Goal: Task Accomplishment & Management: Complete application form

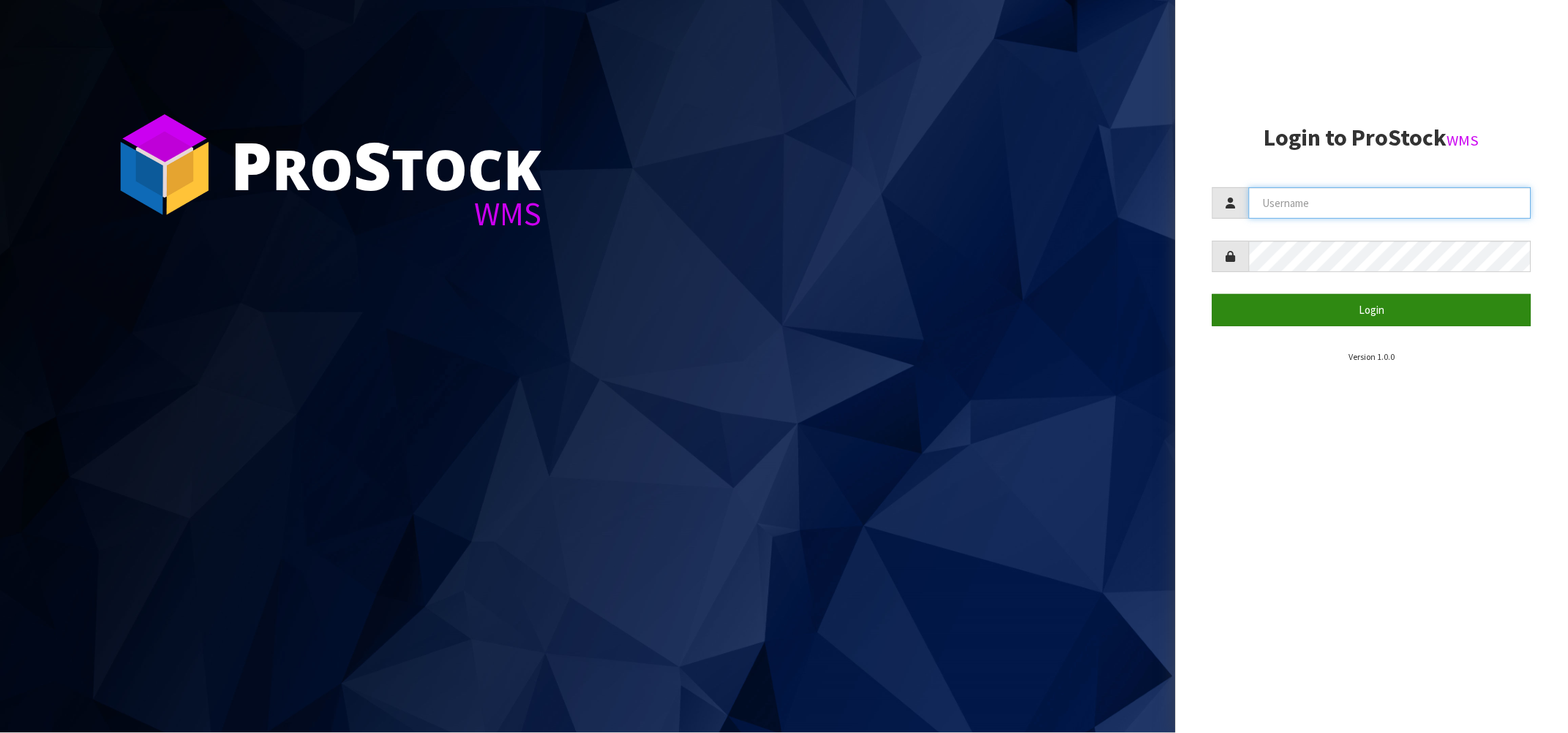
type input "[PERSON_NAME][EMAIL_ADDRESS][DOMAIN_NAME]"
click at [1310, 309] on button "Login" at bounding box center [1372, 309] width 319 height 32
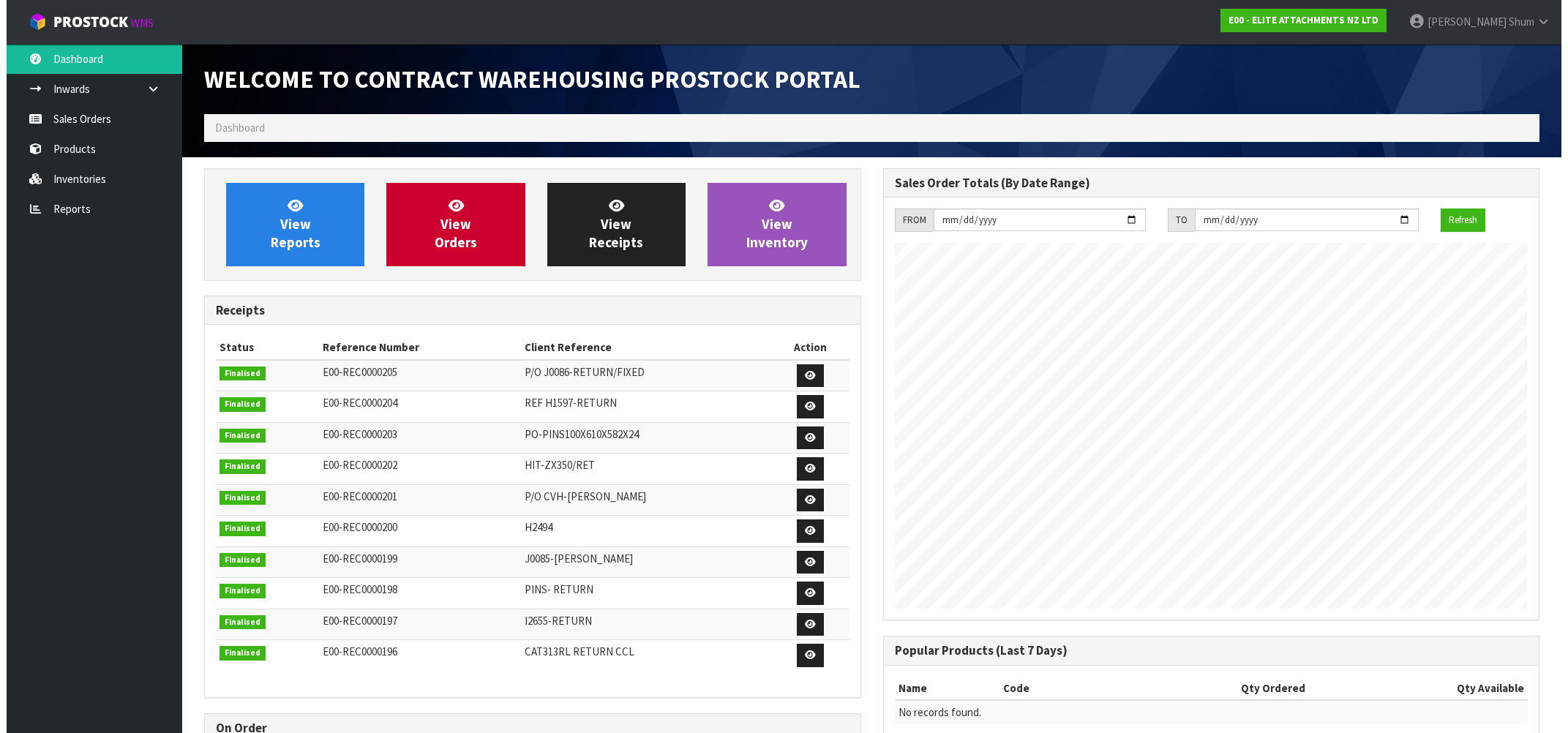
scroll to position [597, 678]
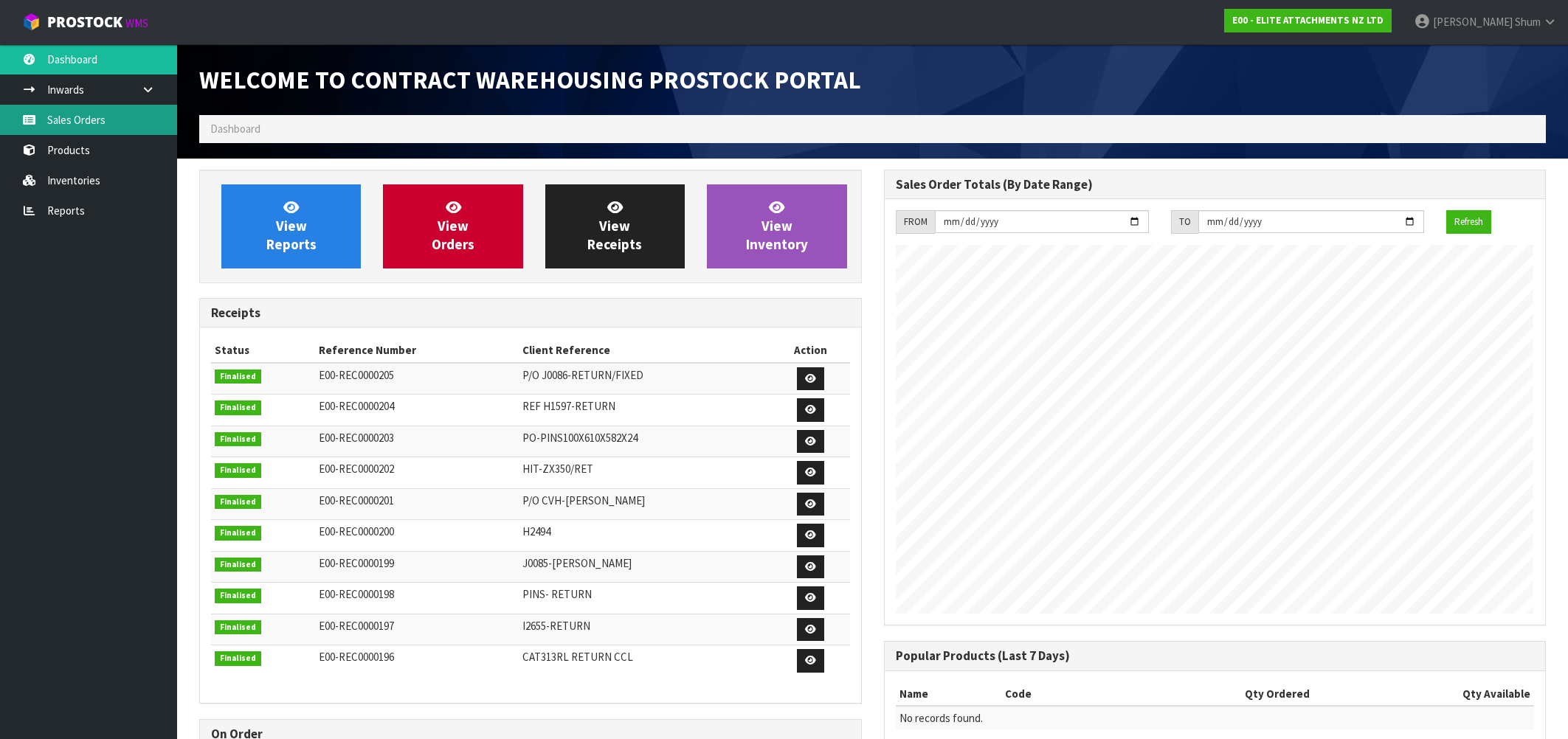
click at [95, 113] on link "Sales Orders" at bounding box center [88, 119] width 177 height 30
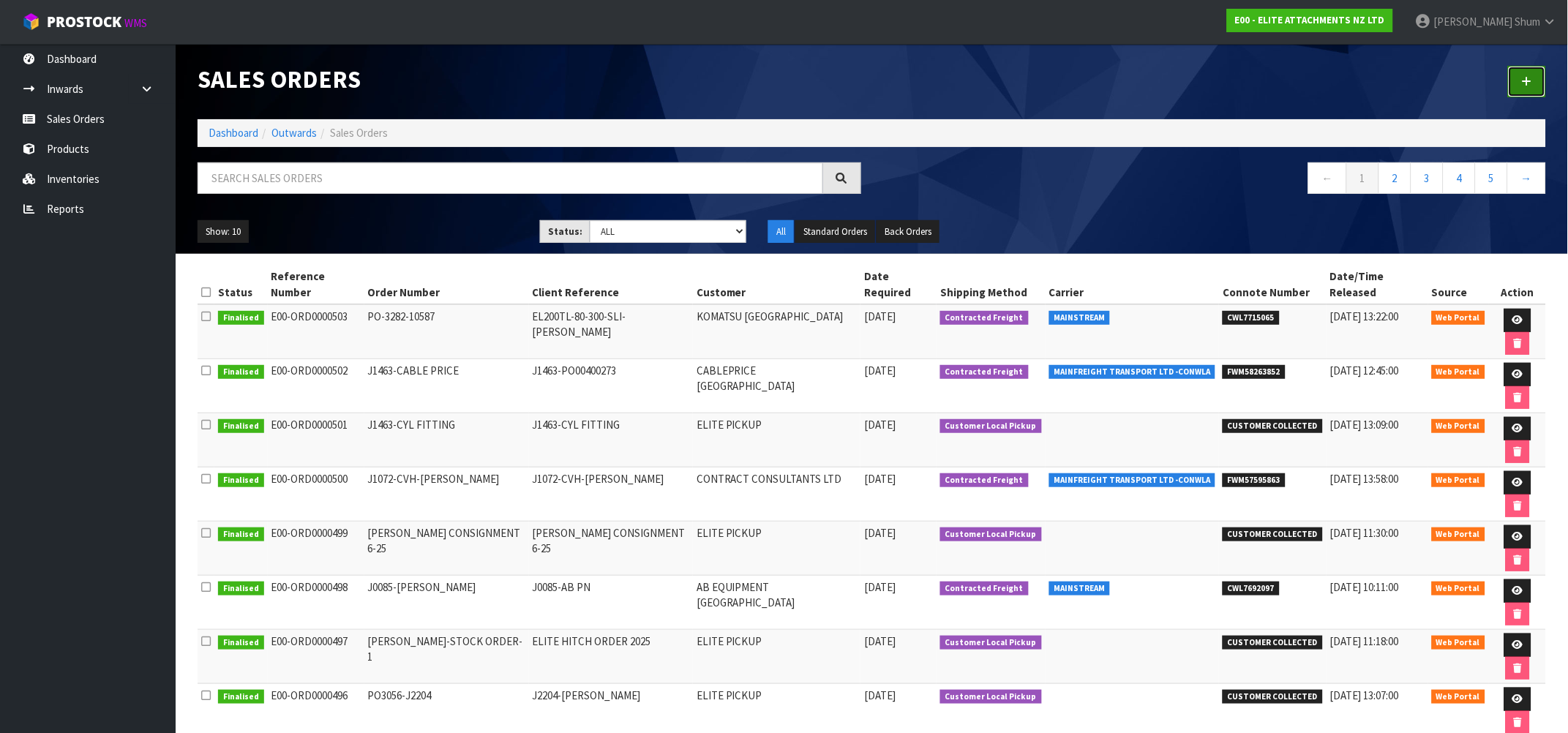
click at [1523, 82] on icon at bounding box center [1527, 81] width 11 height 11
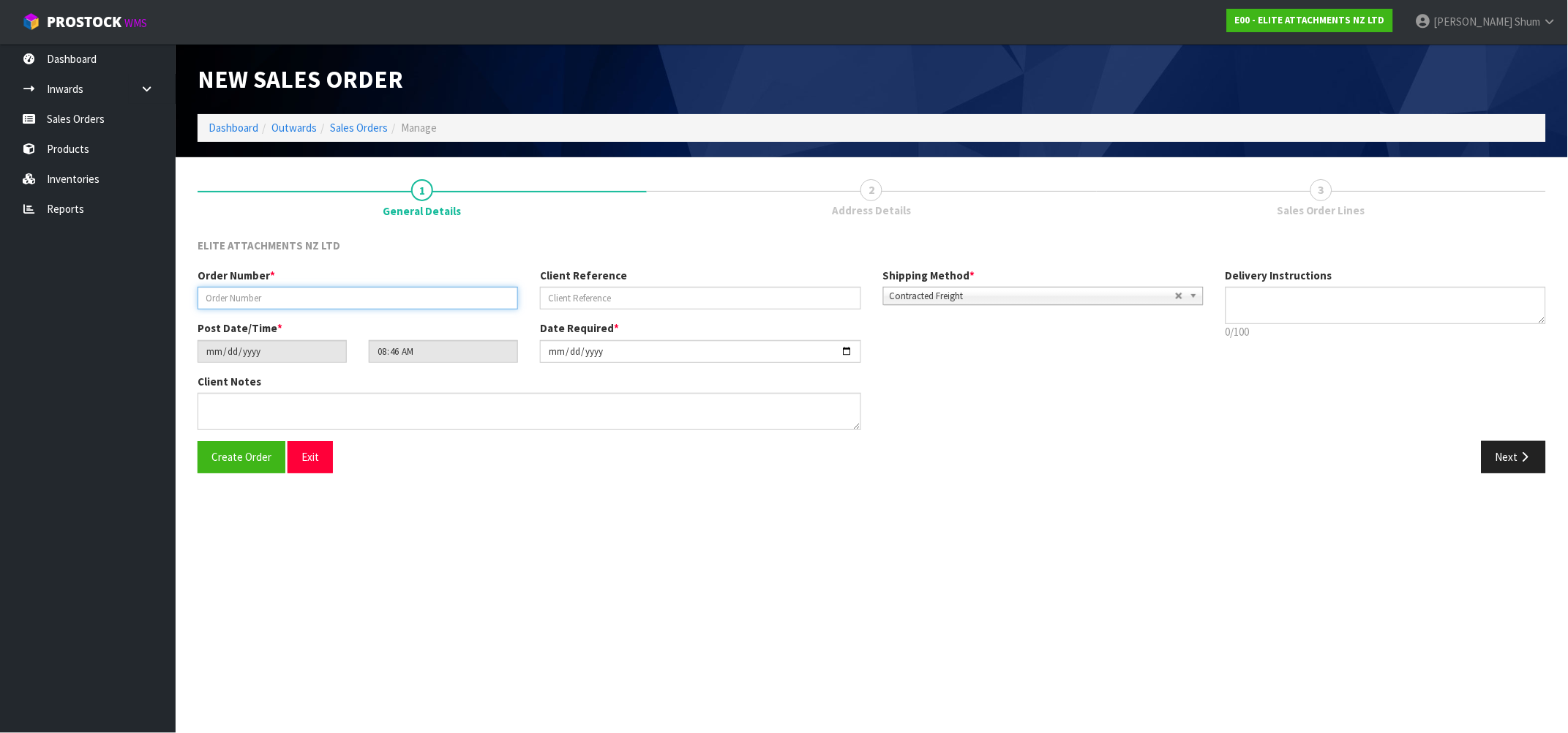
click at [329, 293] on input "text" at bounding box center [358, 298] width 321 height 23
drag, startPoint x: 328, startPoint y: 294, endPoint x: 26, endPoint y: 286, distance: 302.1
click at [26, 286] on body "Toggle navigation ProStock WMS E00 - ELITE ATTACHMENTS NZ LTD [PERSON_NAME] Log…" at bounding box center [784, 366] width 1568 height 733
type input "J0086-WARRANTY"
click at [778, 307] on input "text" at bounding box center [700, 298] width 321 height 23
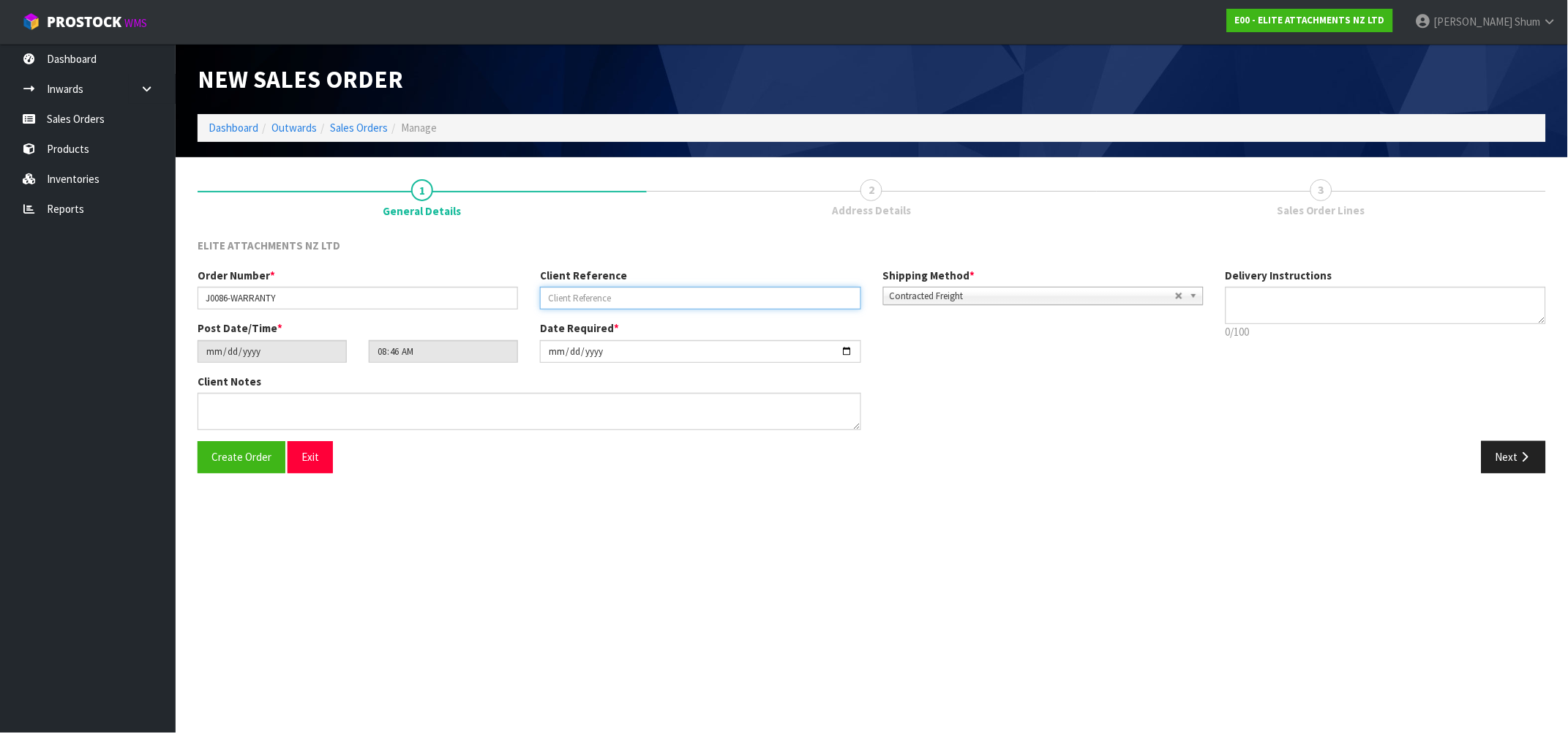
paste input "J0086-WARRANTY"
type input "J0086-WARRANTY"
click at [1496, 446] on button "Next" at bounding box center [1513, 456] width 64 height 32
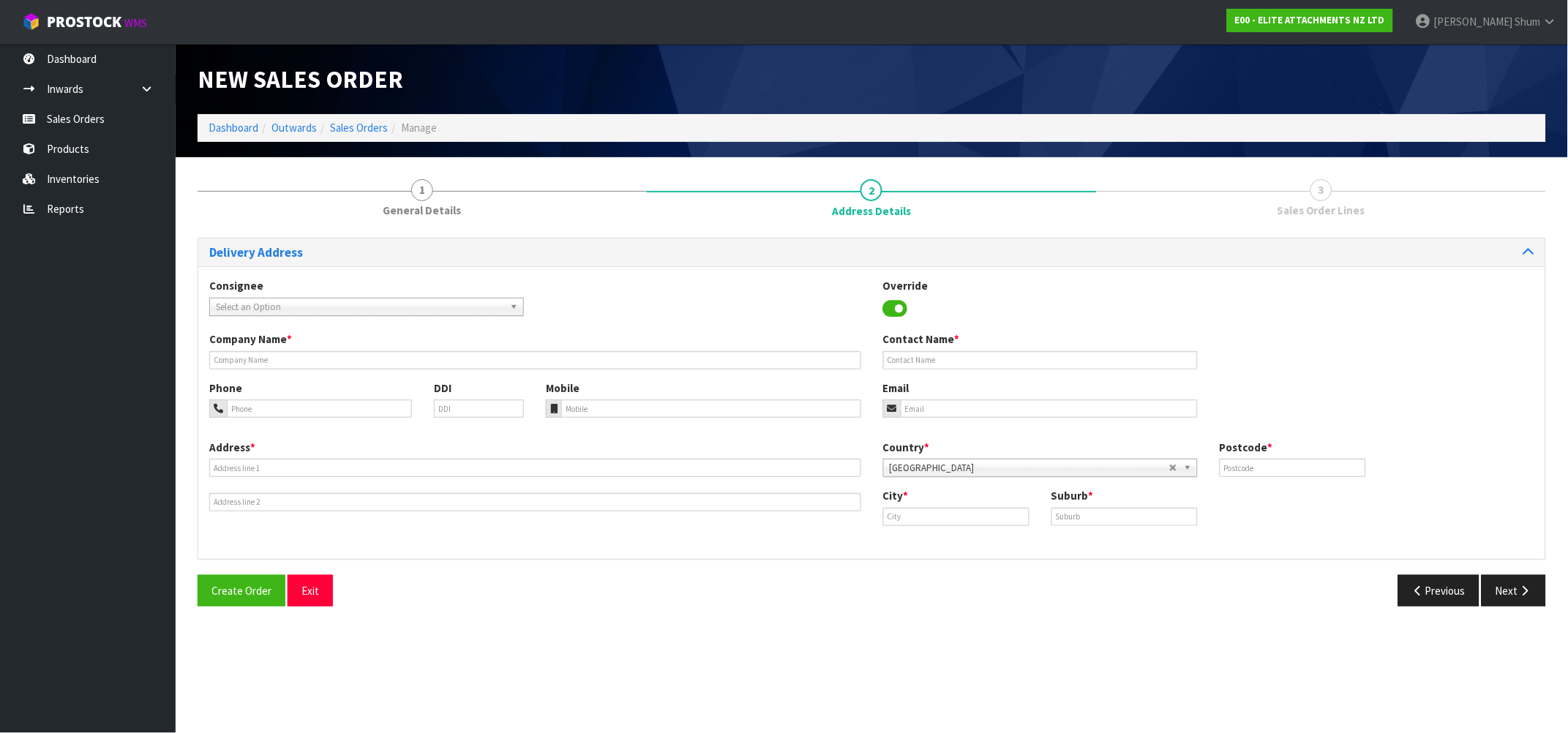
click at [450, 299] on span "Select an Option" at bounding box center [360, 307] width 288 height 17
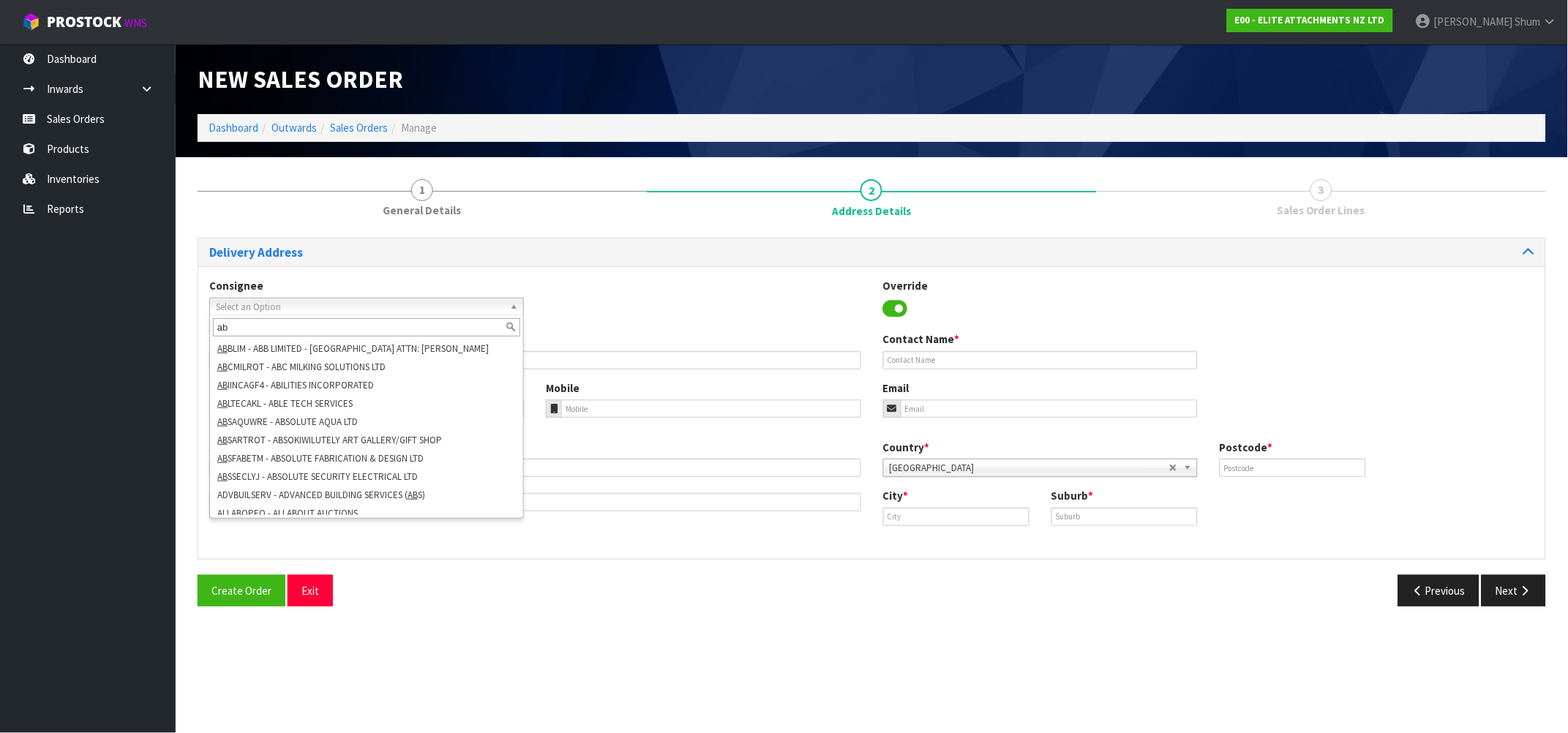
click at [303, 325] on input "ab" at bounding box center [367, 327] width 307 height 18
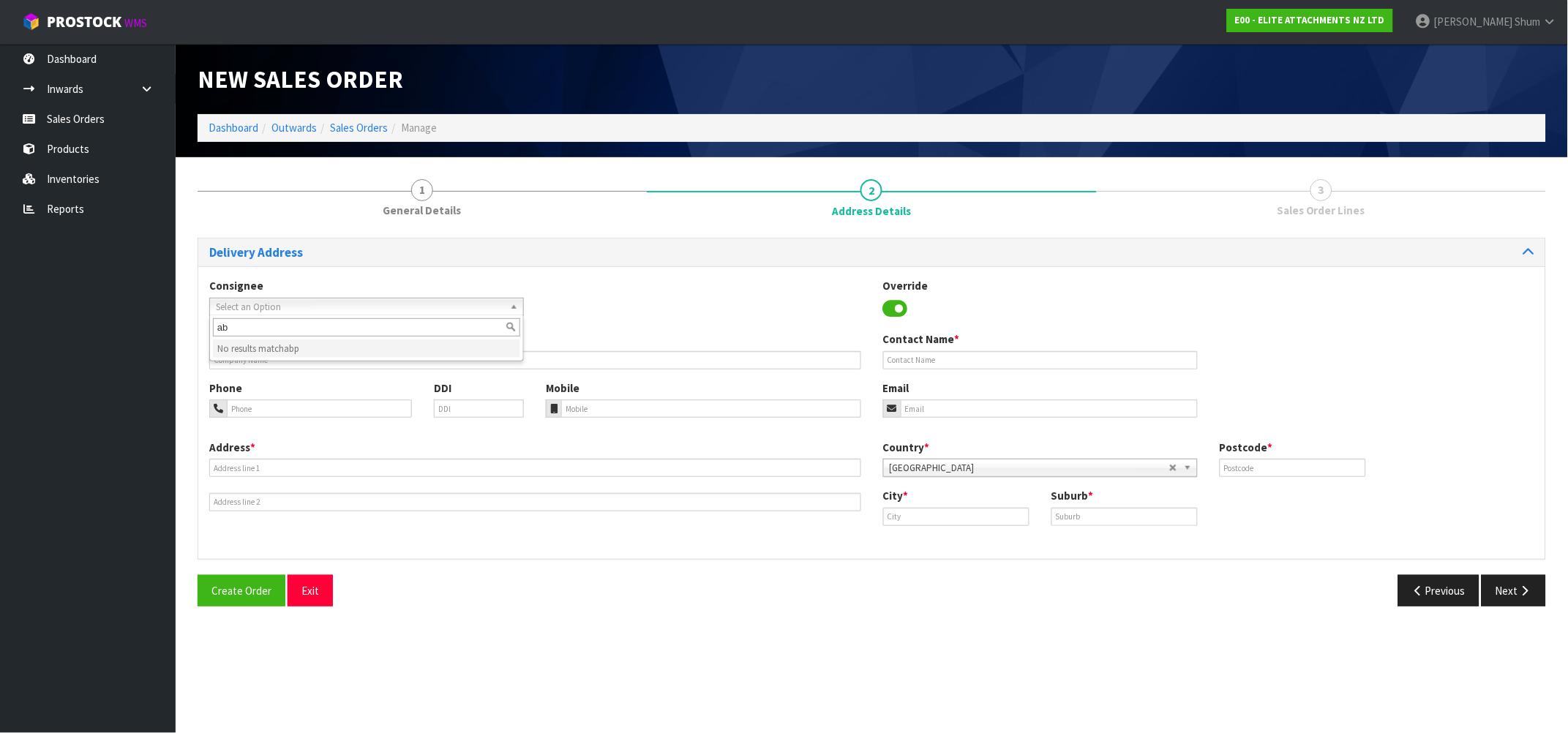
type input "a"
click at [292, 354] on input "text" at bounding box center [535, 359] width 651 height 18
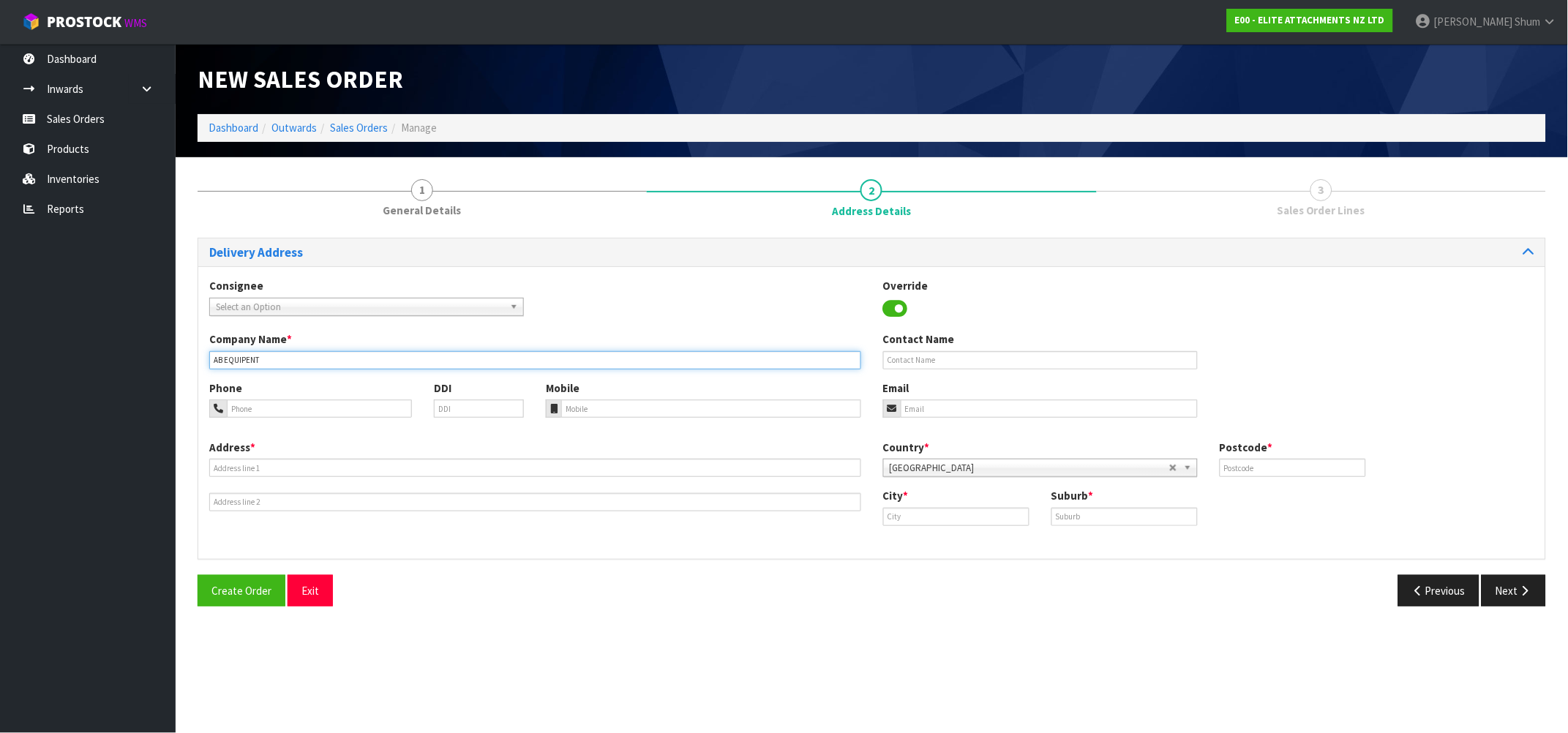
type input "AB EQUIPENT"
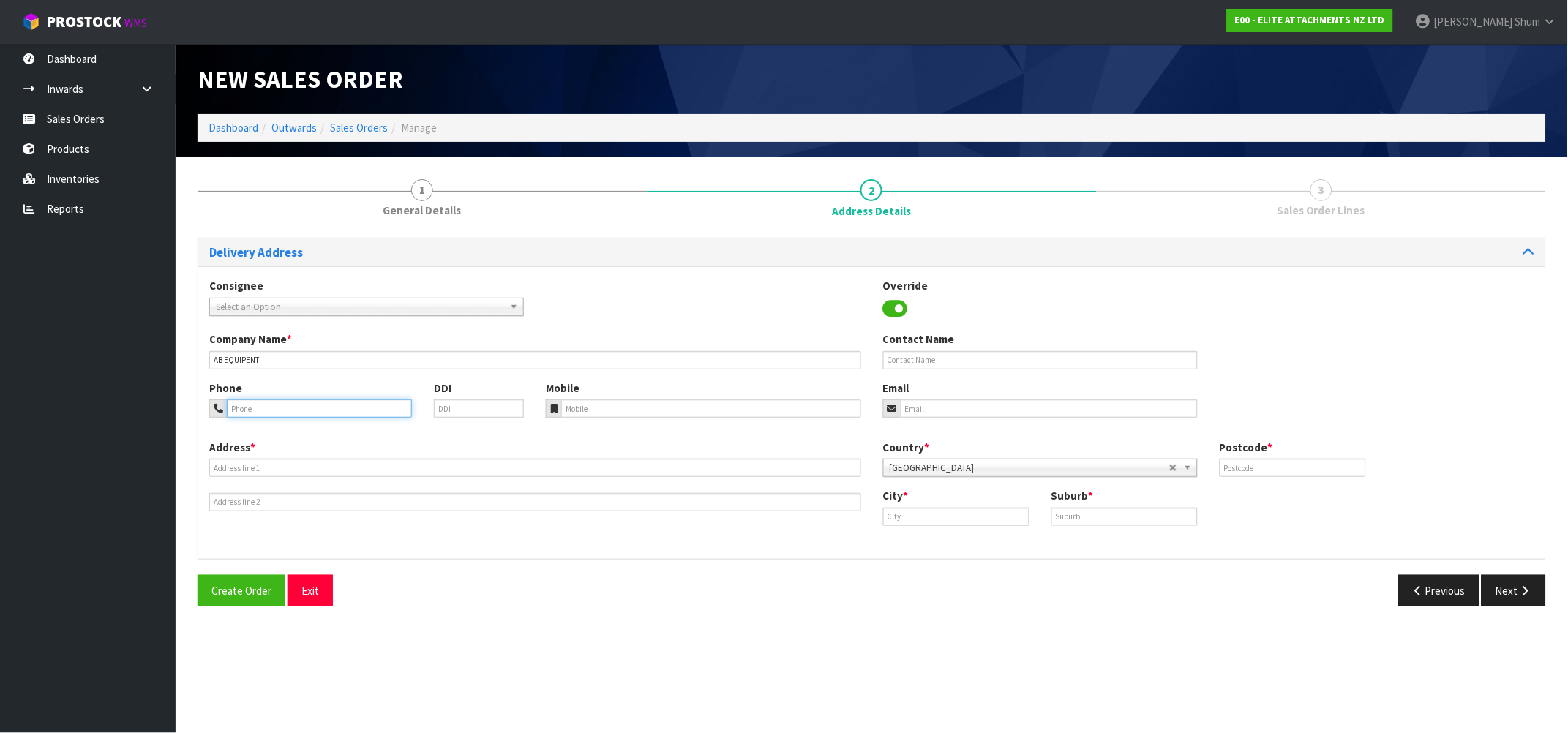
click at [304, 409] on input "tel" at bounding box center [319, 408] width 185 height 18
paste input "063533700"
type input "063533700"
click at [283, 452] on div "Address *" at bounding box center [534, 476] width 674 height 72
click at [280, 458] on input "text" at bounding box center [535, 467] width 651 height 18
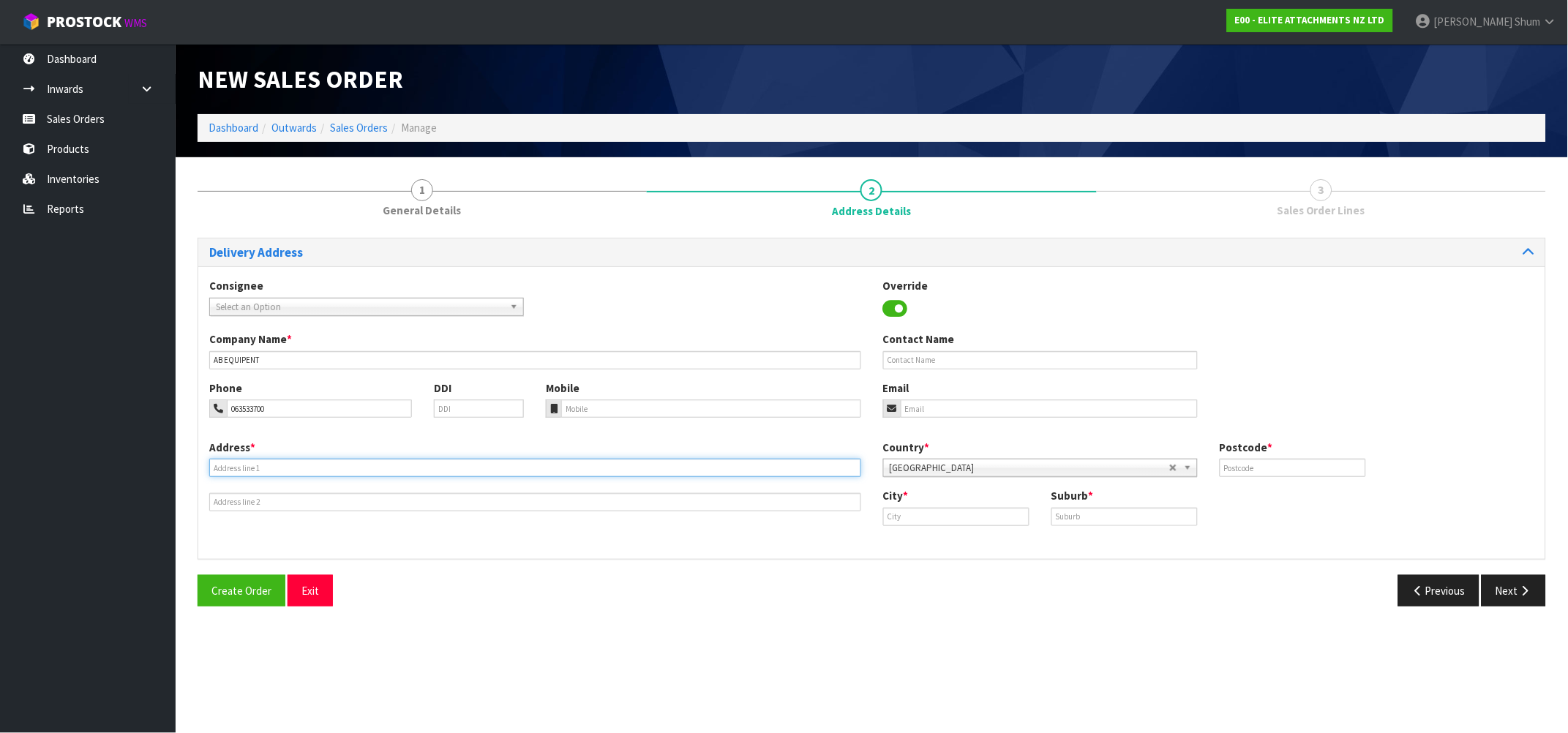
paste input "[STREET_ADDRESS][PERSON_NAME]"
click at [404, 466] on input "[STREET_ADDRESS][PERSON_NAME]" at bounding box center [535, 467] width 651 height 18
click at [404, 465] on input "[STREET_ADDRESS][PERSON_NAME]" at bounding box center [535, 467] width 651 height 18
type input "[STREET_ADDRESS][PERSON_NAME], [GEOGRAPHIC_DATA]"
click at [1144, 512] on input "text" at bounding box center [1124, 516] width 146 height 18
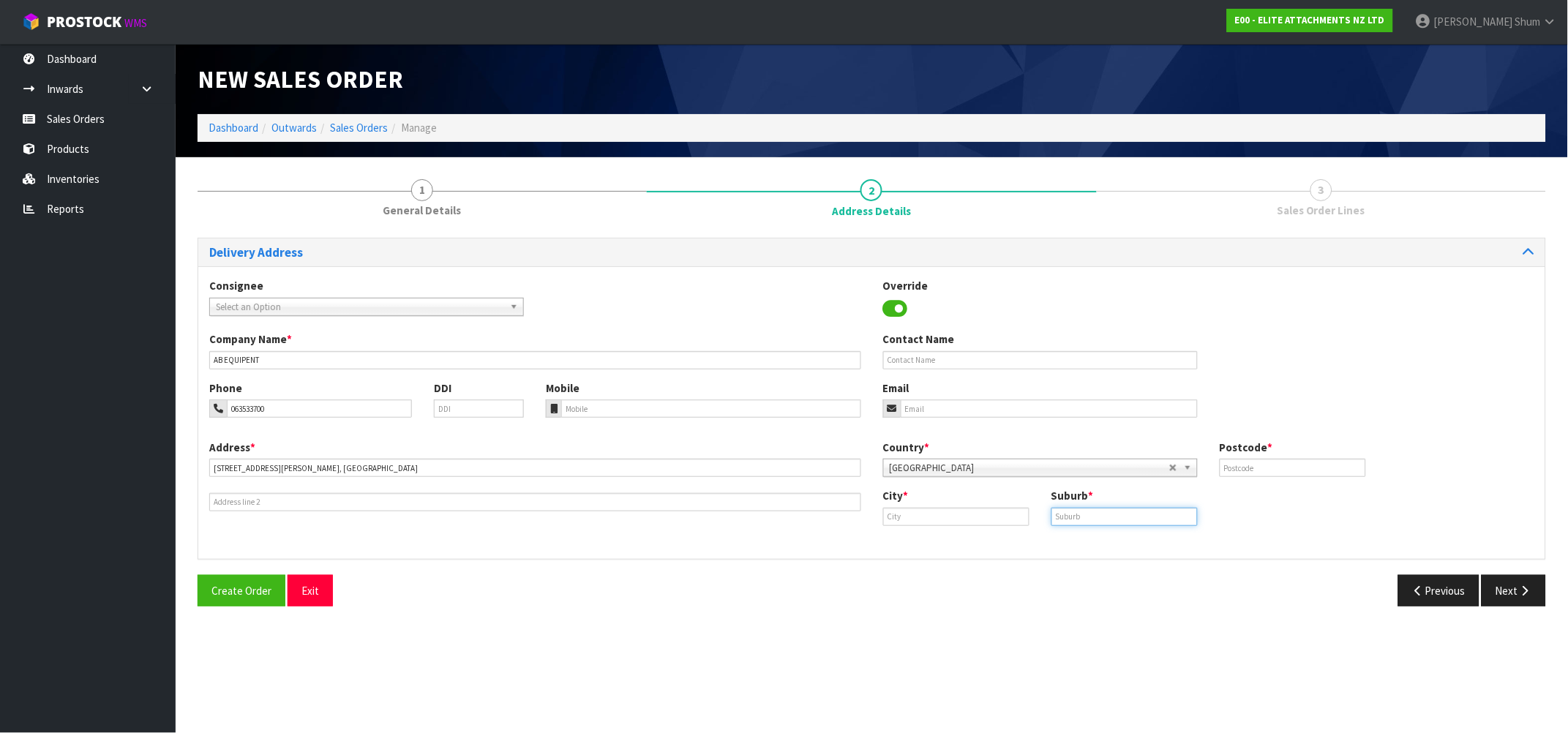
paste input "4442"
type input "4442"
click at [1240, 476] on input "text" at bounding box center [1292, 467] width 146 height 18
paste input "4442"
type input "4442"
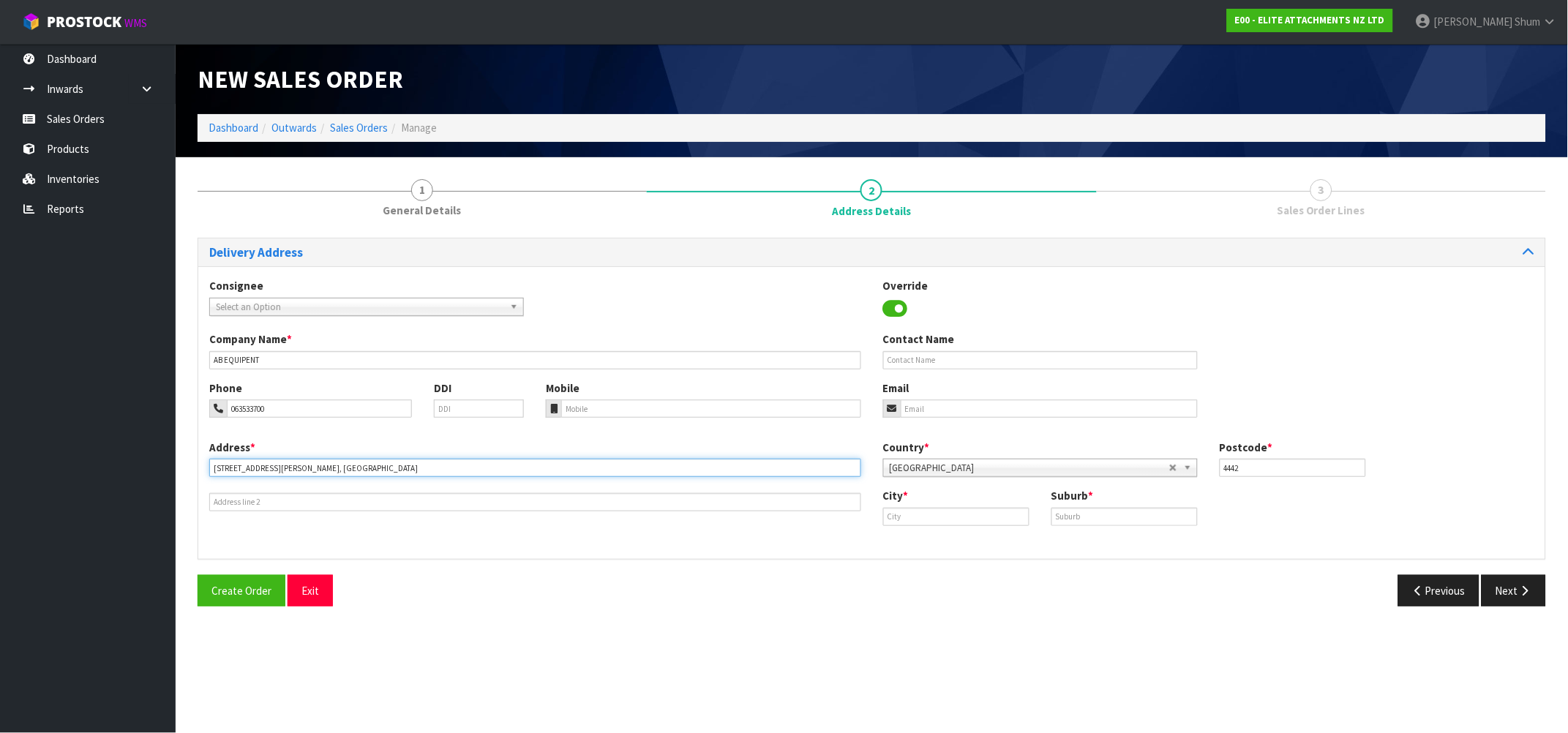
drag, startPoint x: 394, startPoint y: 471, endPoint x: 323, endPoint y: 478, distance: 71.3
click at [323, 478] on div "Address * [STREET_ADDRESS][PERSON_NAME]" at bounding box center [534, 476] width 674 height 72
type input "[STREET_ADDRESS][PERSON_NAME][PERSON_NAME],"
click at [968, 519] on input "text" at bounding box center [956, 516] width 146 height 18
paste input "[GEOGRAPHIC_DATA]"
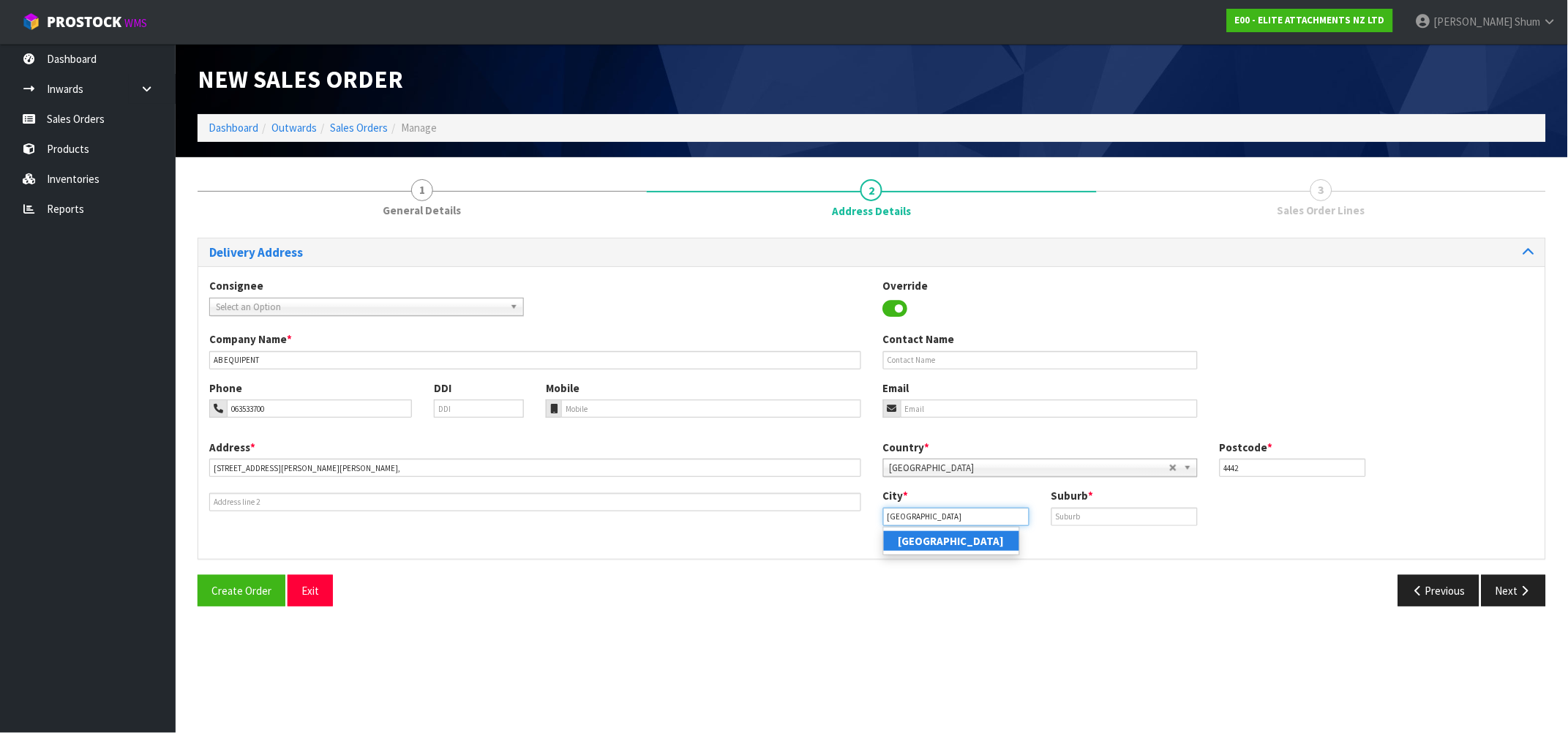
type input "[GEOGRAPHIC_DATA]"
drag, startPoint x: 327, startPoint y: 468, endPoint x: 299, endPoint y: 474, distance: 28.6
click at [292, 472] on input "[STREET_ADDRESS][PERSON_NAME][PERSON_NAME]," at bounding box center [535, 467] width 651 height 18
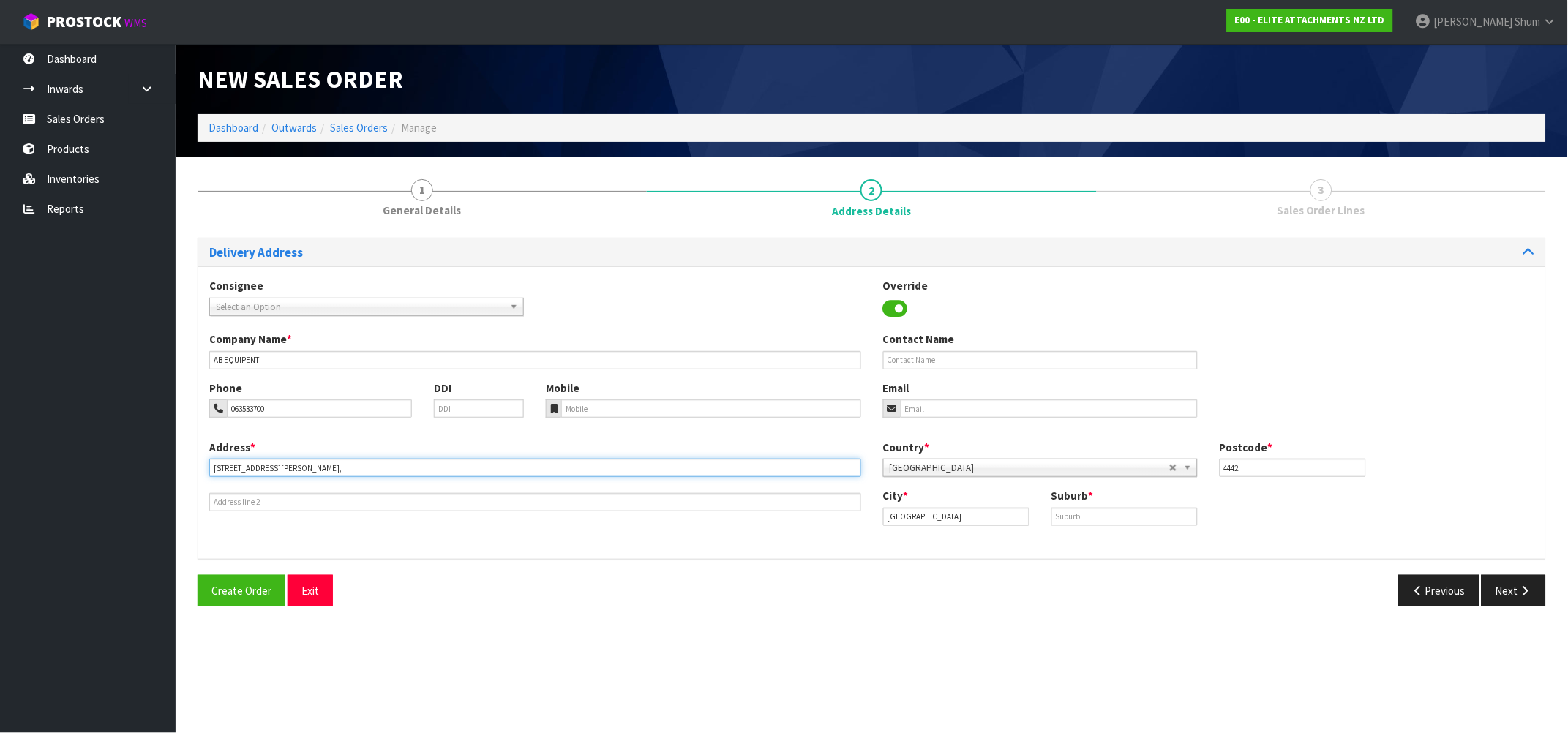
type input "[STREET_ADDRESS][PERSON_NAME],"
click at [1105, 516] on input "text" at bounding box center [1124, 516] width 146 height 18
paste input "[PERSON_NAME],"
type input "[PERSON_NAME],"
click at [420, 470] on input "[STREET_ADDRESS][PERSON_NAME]," at bounding box center [535, 467] width 651 height 18
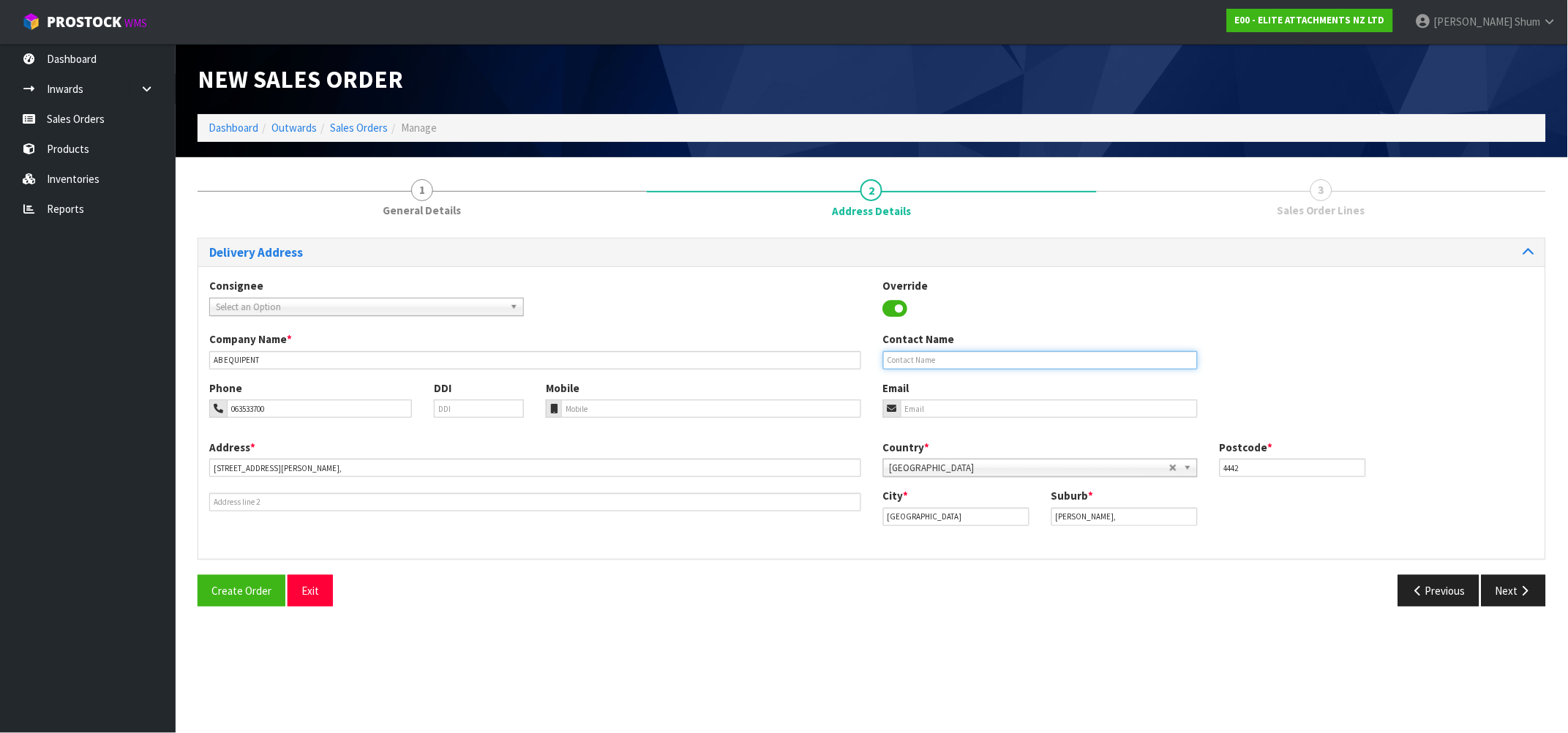
drag, startPoint x: 982, startPoint y: 357, endPoint x: 971, endPoint y: 353, distance: 11.7
click at [982, 357] on input "text" at bounding box center [1040, 359] width 314 height 18
paste input "[PERSON_NAME]"
type input "[PERSON_NAME]"
click at [1529, 596] on icon "button" at bounding box center [1525, 590] width 13 height 11
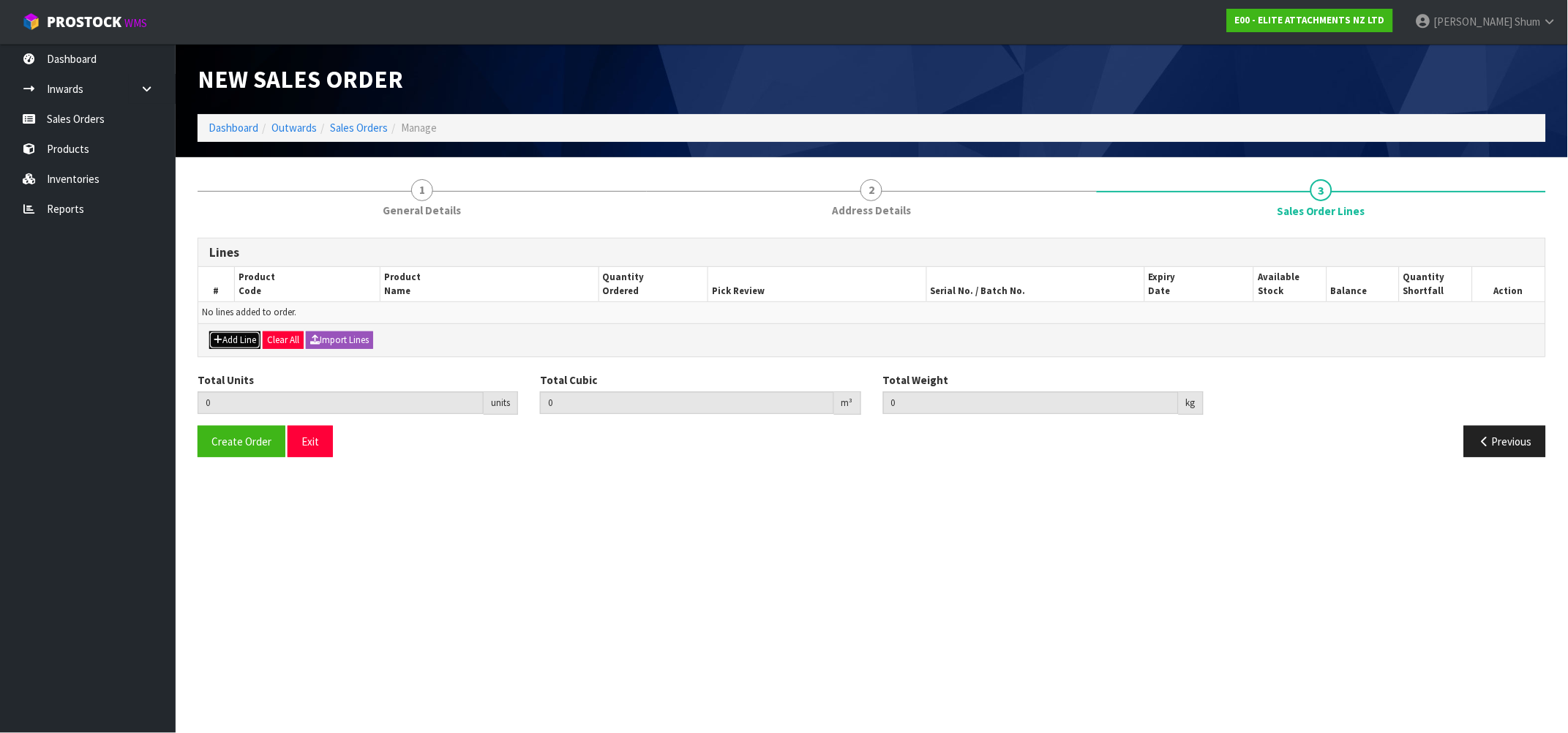
click at [245, 340] on button "Add Line" at bounding box center [234, 340] width 51 height 17
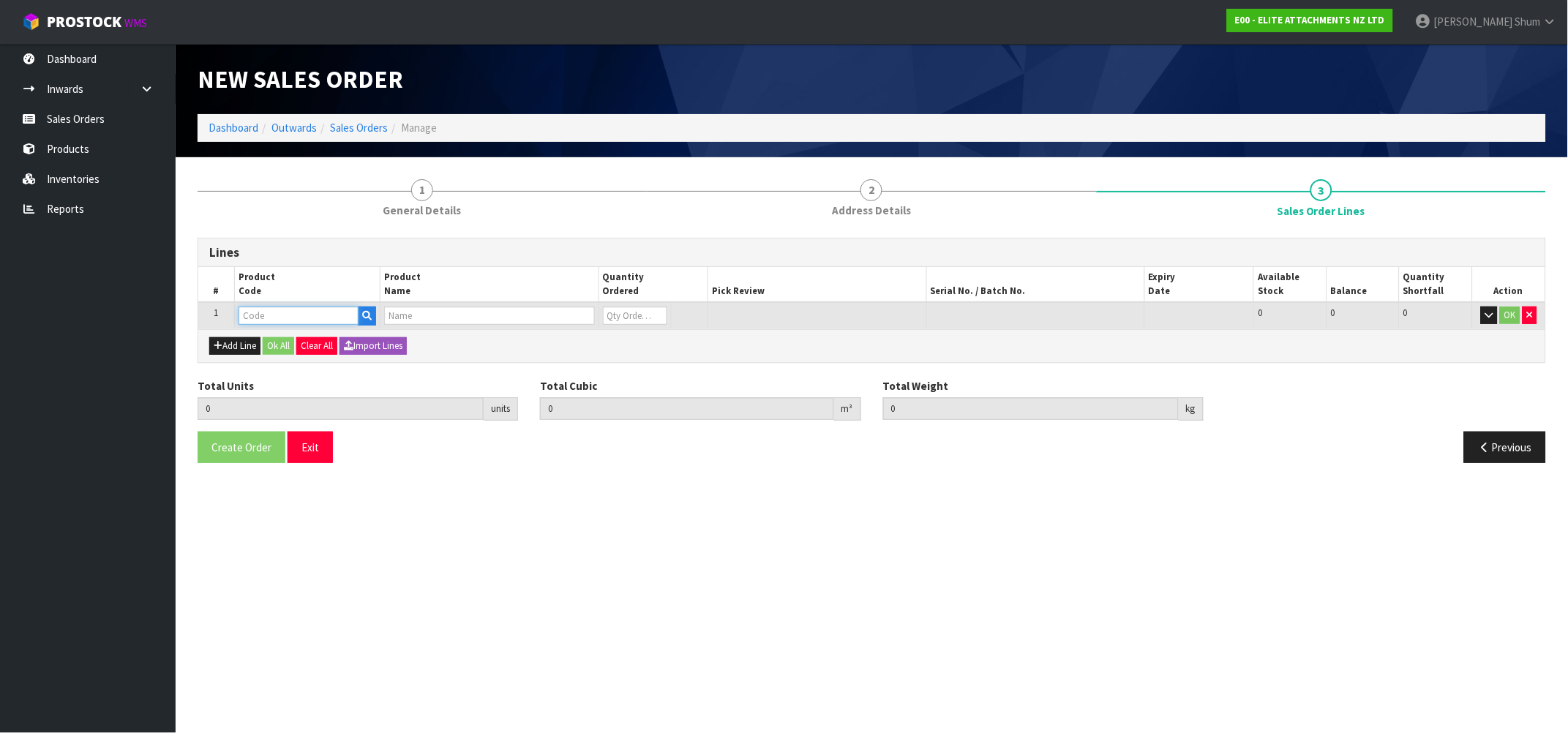
click at [317, 314] on input "text" at bounding box center [298, 315] width 120 height 18
drag, startPoint x: 324, startPoint y: 314, endPoint x: 170, endPoint y: 314, distance: 154.0
click at [170, 312] on body "Toggle navigation ProStock WMS E00 - ELITE ATTACHMENTS NZ LTD [PERSON_NAME] Log…" at bounding box center [784, 366] width 1568 height 733
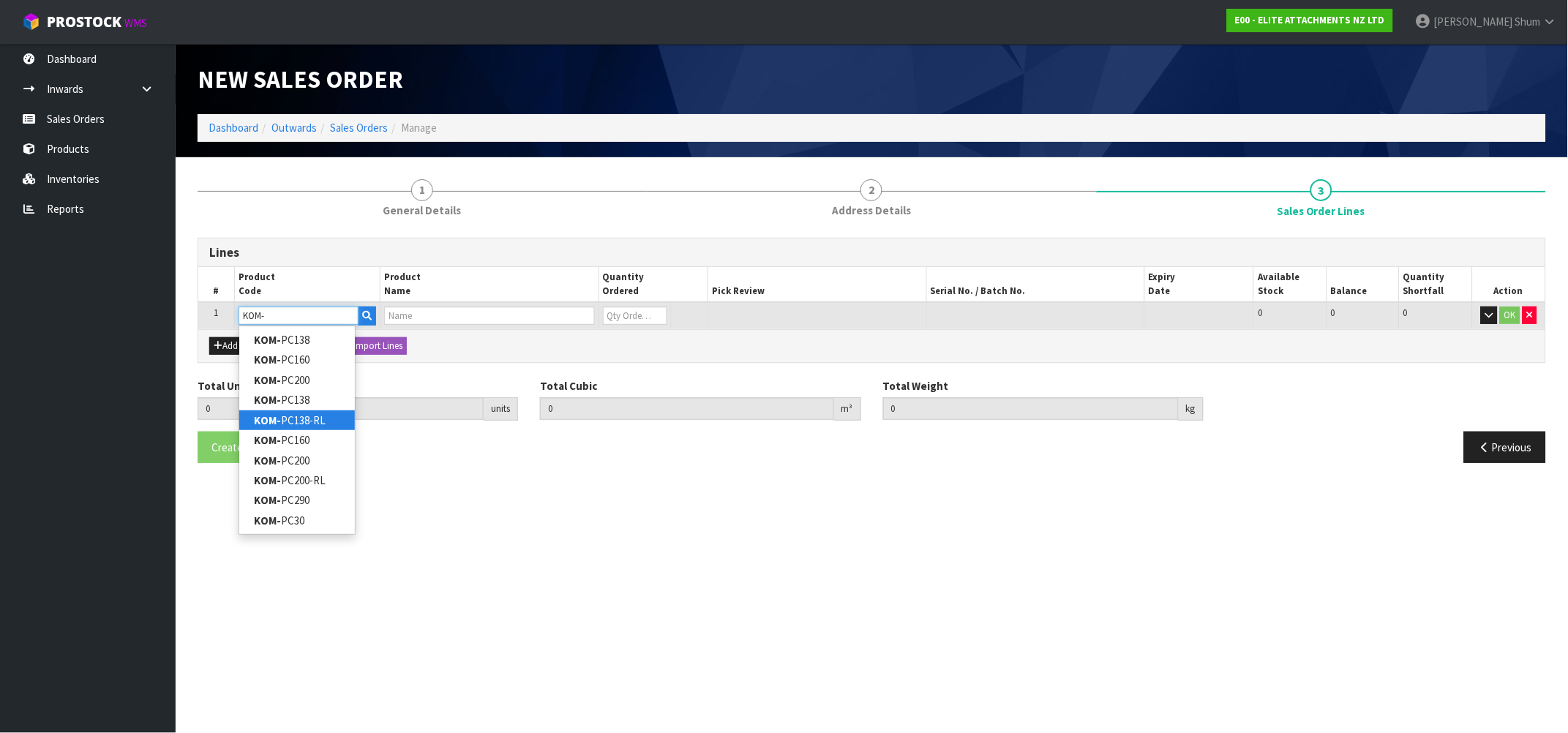
type input "KOM-"
click at [317, 422] on link "KOM- PC138-RL" at bounding box center [297, 420] width 115 height 20
type input "KOM-PC138-RL"
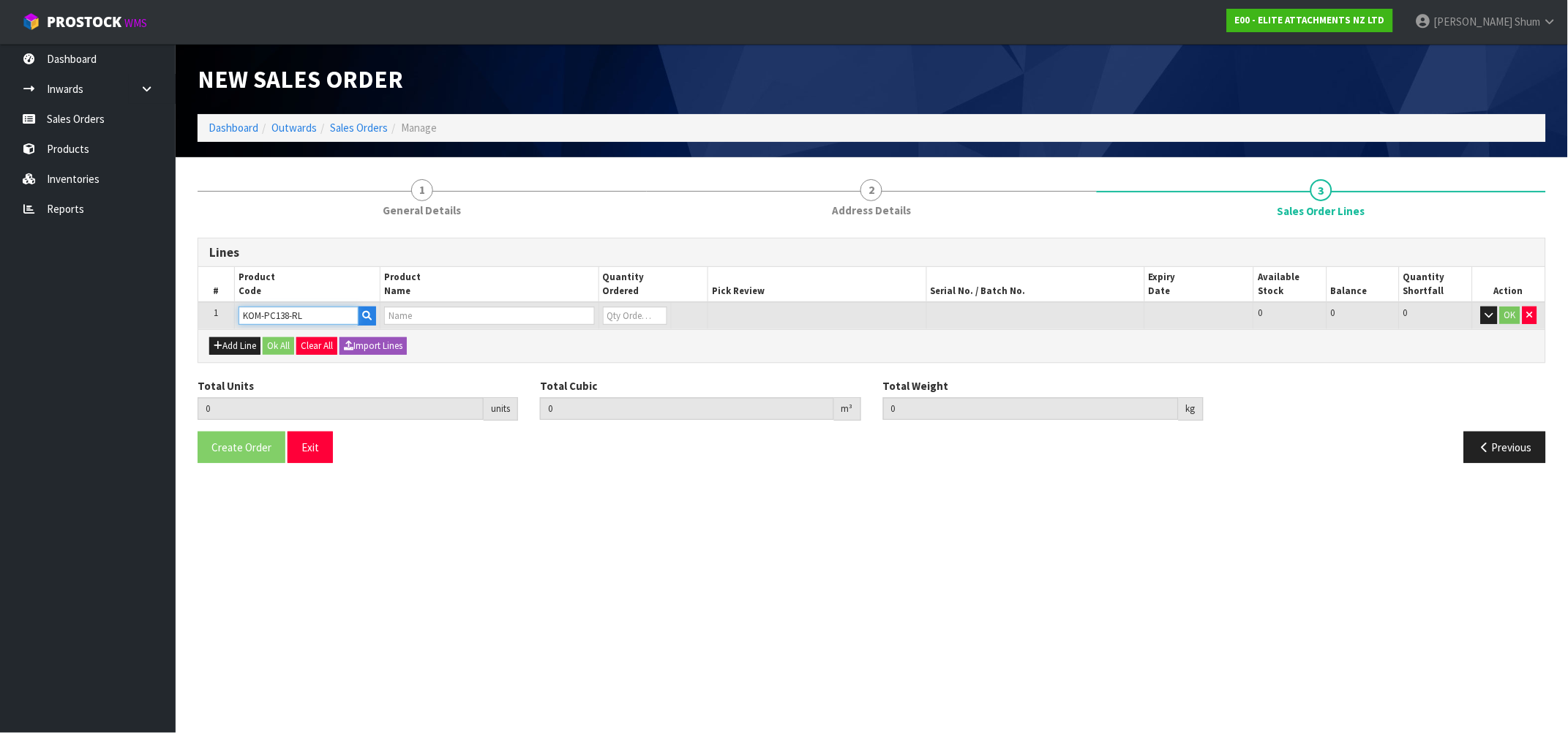
type input "0.000000"
type input "0.000"
type input "EL140RL-65"
type input "0"
click at [581, 316] on tr "1 KOM-PC138-RL EL140RL-65 0 [MEDICAL_DATA] 1 1 0 OK" at bounding box center [871, 315] width 1347 height 27
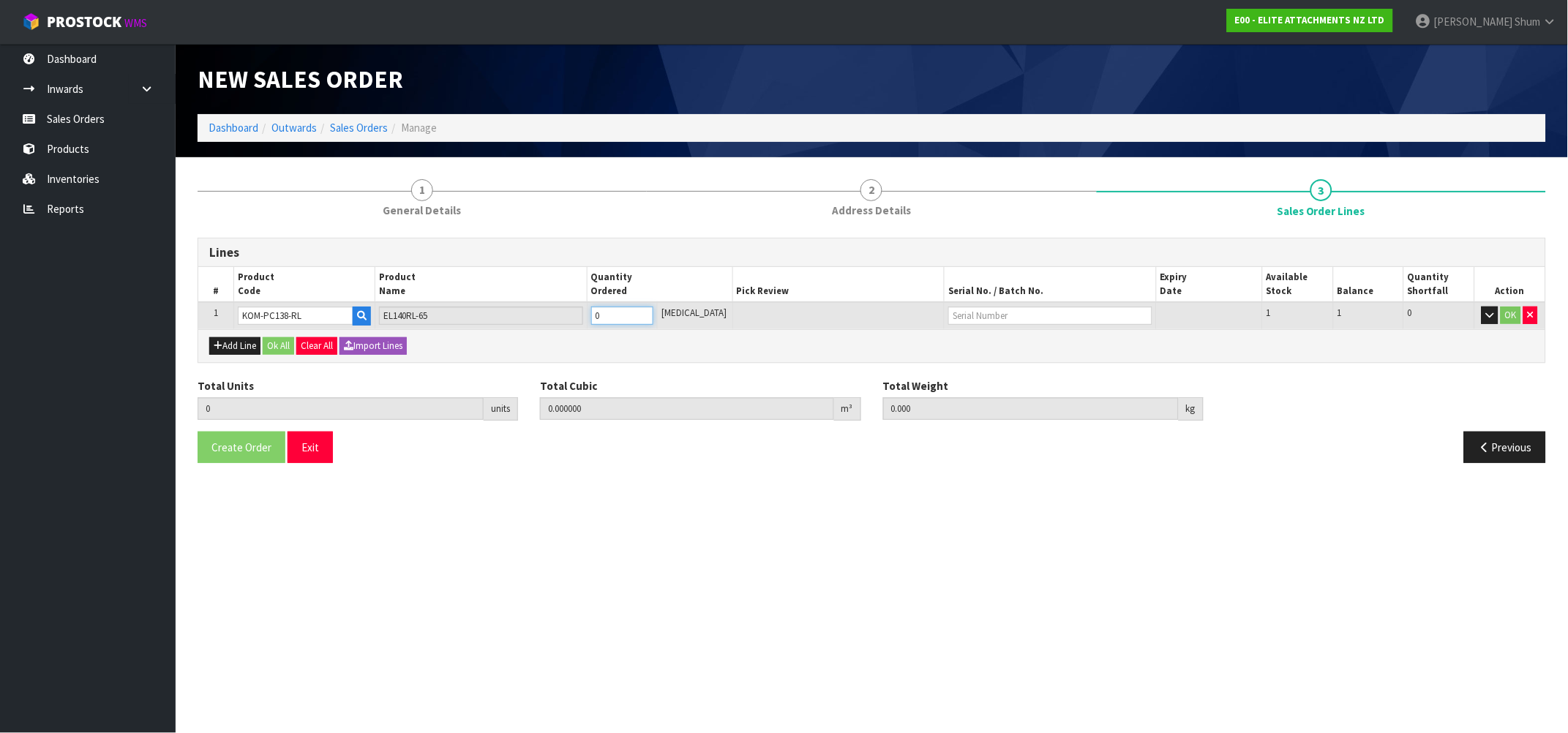
type input "1"
type input "1.072467"
type input "884"
type input "1"
click at [1014, 317] on input "text" at bounding box center [1050, 315] width 204 height 18
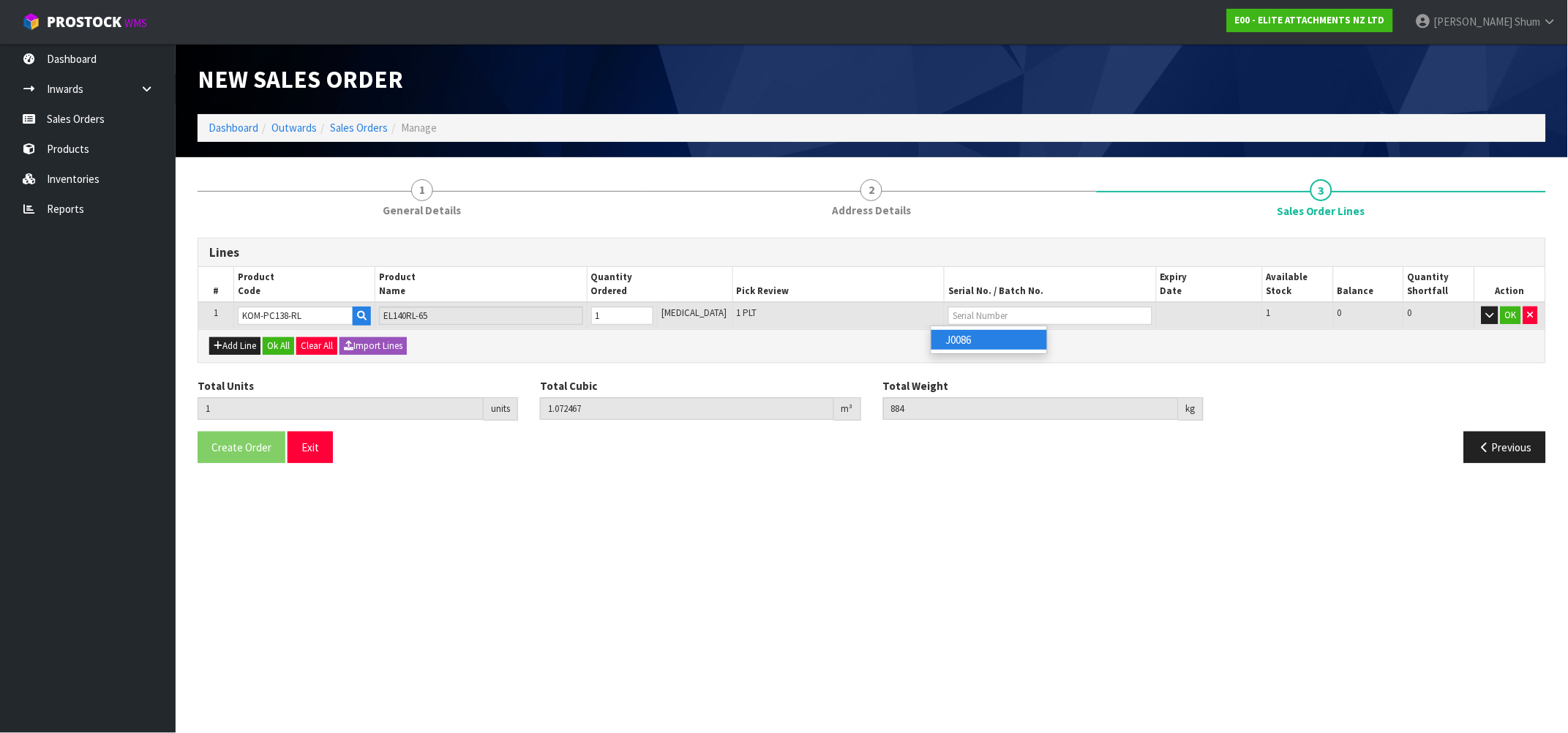
click at [1008, 344] on link "J0086" at bounding box center [989, 339] width 115 height 20
type input "J0086"
click at [1508, 315] on button "OK" at bounding box center [1510, 315] width 20 height 17
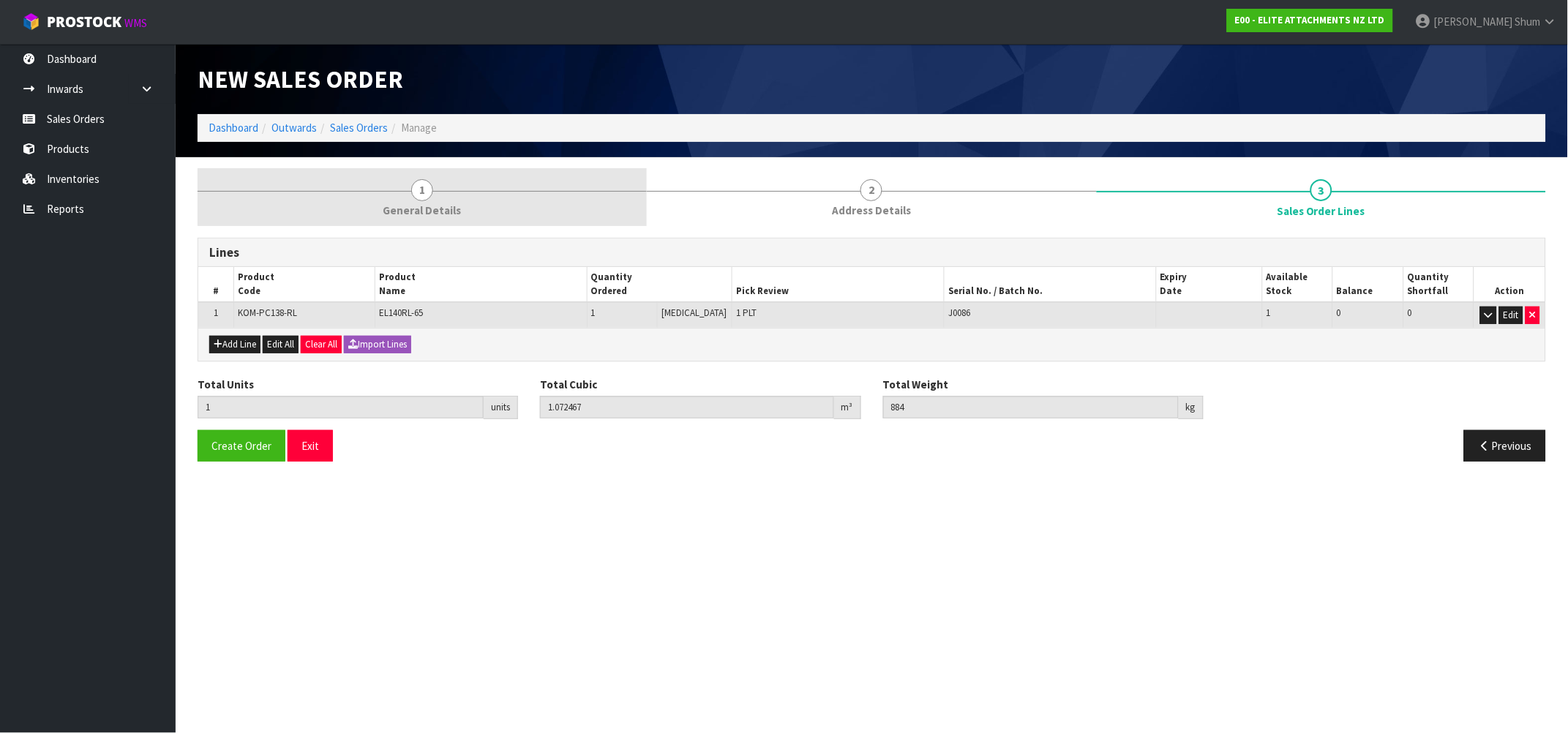
click at [435, 191] on link "1 General Details" at bounding box center [423, 197] width 450 height 58
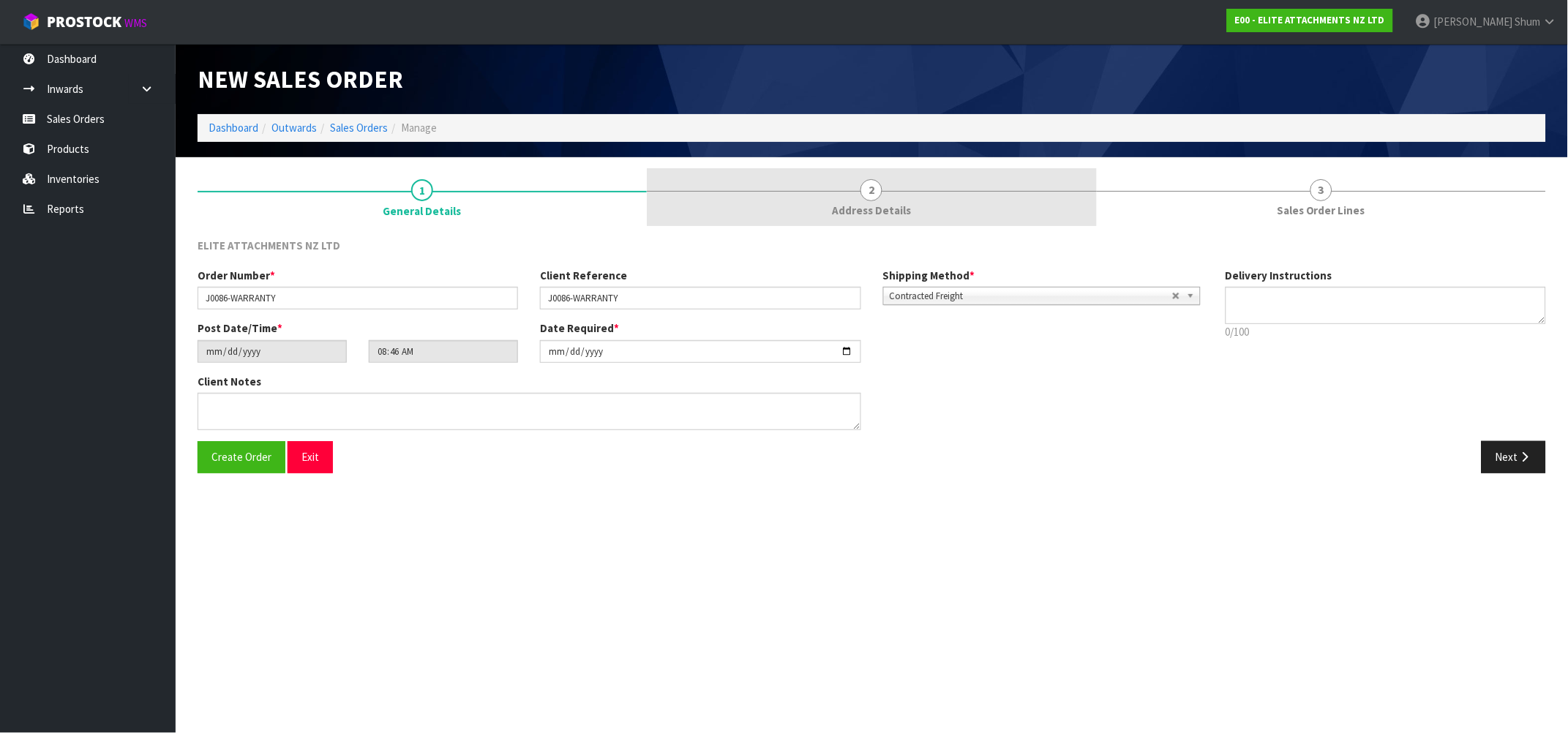
click at [863, 190] on span "2" at bounding box center [870, 190] width 22 height 22
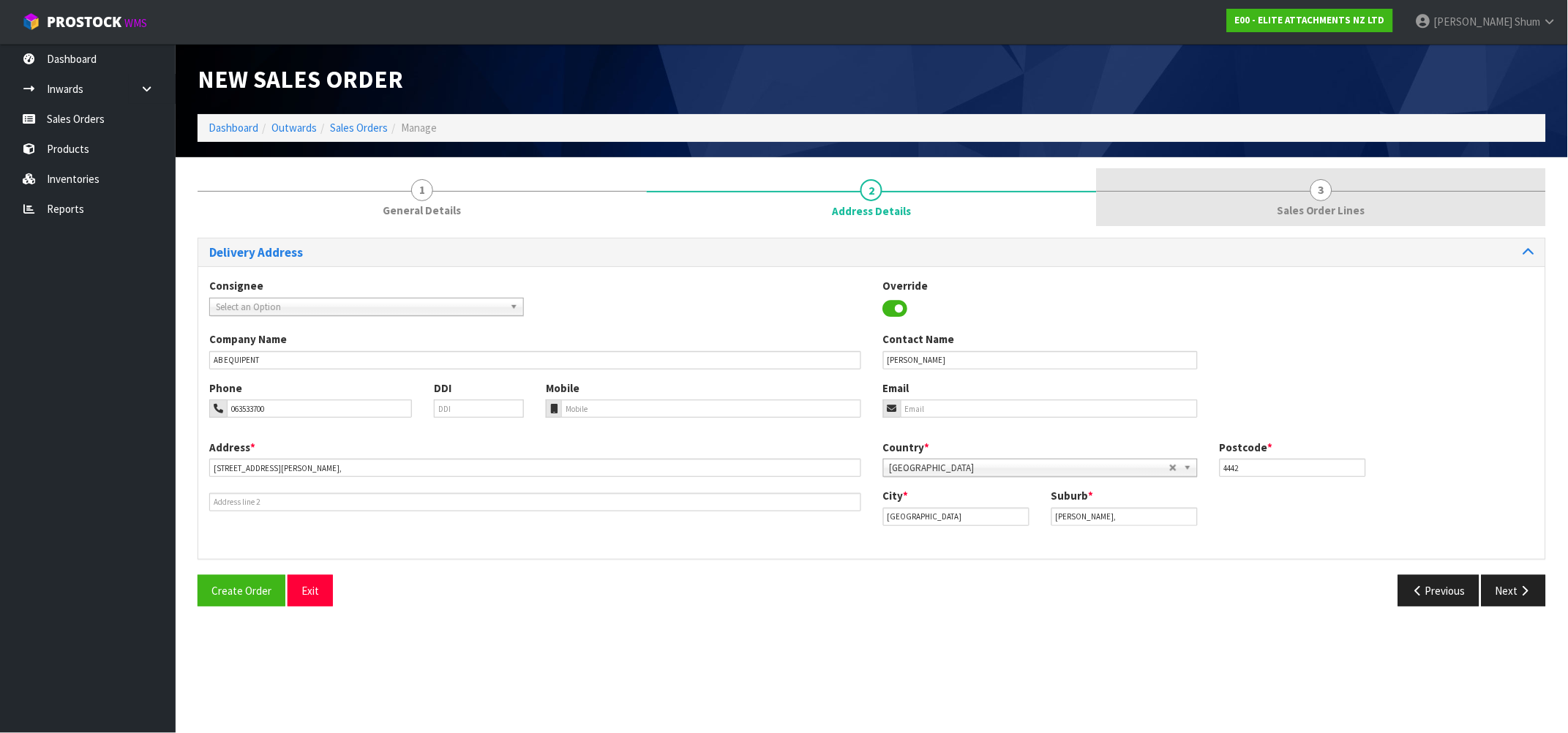
click at [1320, 212] on span "Sales Order Lines" at bounding box center [1321, 210] width 88 height 15
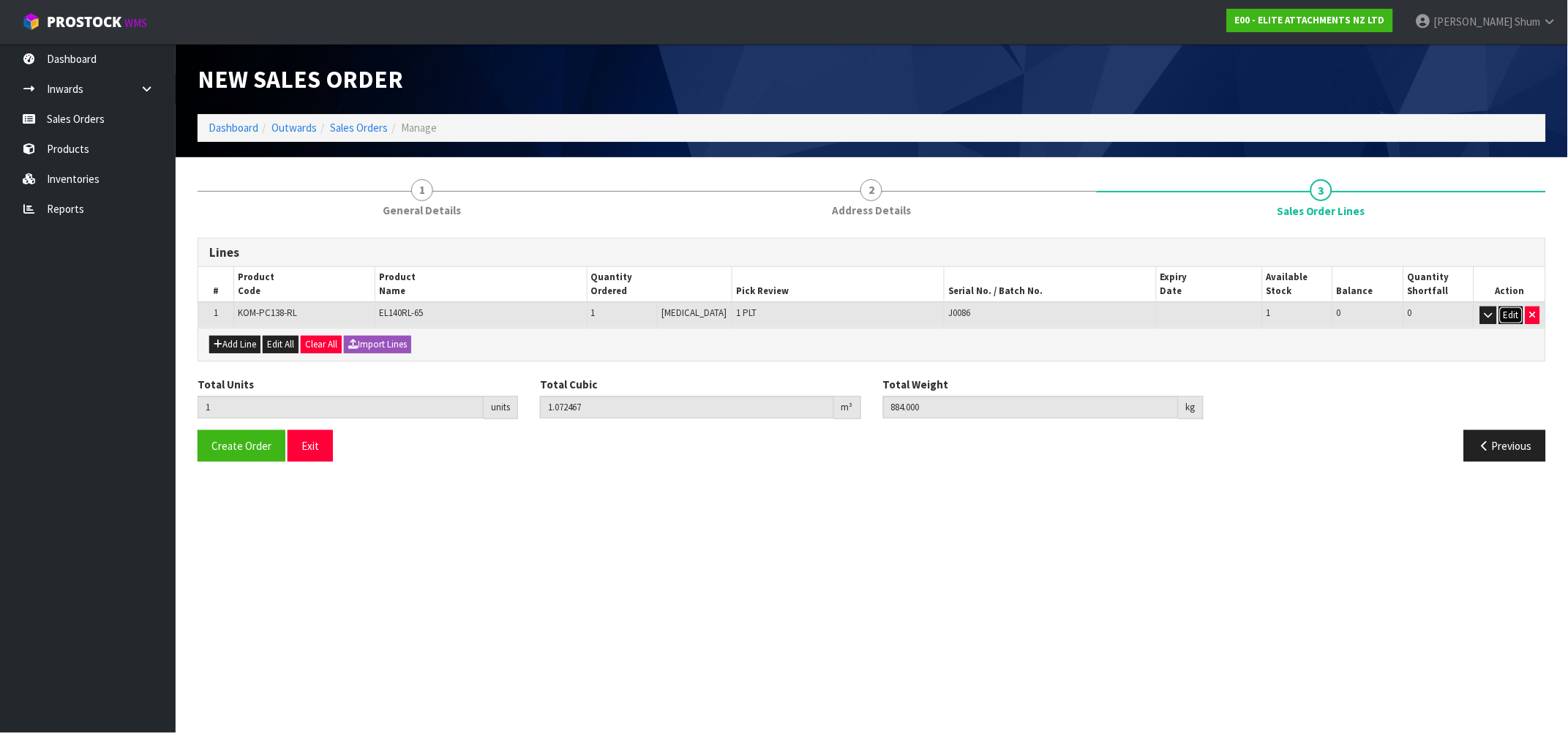
drag, startPoint x: 1507, startPoint y: 317, endPoint x: 1495, endPoint y: 350, distance: 35.1
click at [1495, 350] on div "Lines # Product Code Product Name Quantity Ordered Pick Review Serial No. / Bat…" at bounding box center [871, 299] width 1348 height 124
click at [243, 435] on button "Create Order" at bounding box center [241, 446] width 87 height 32
